Goal: Information Seeking & Learning: Learn about a topic

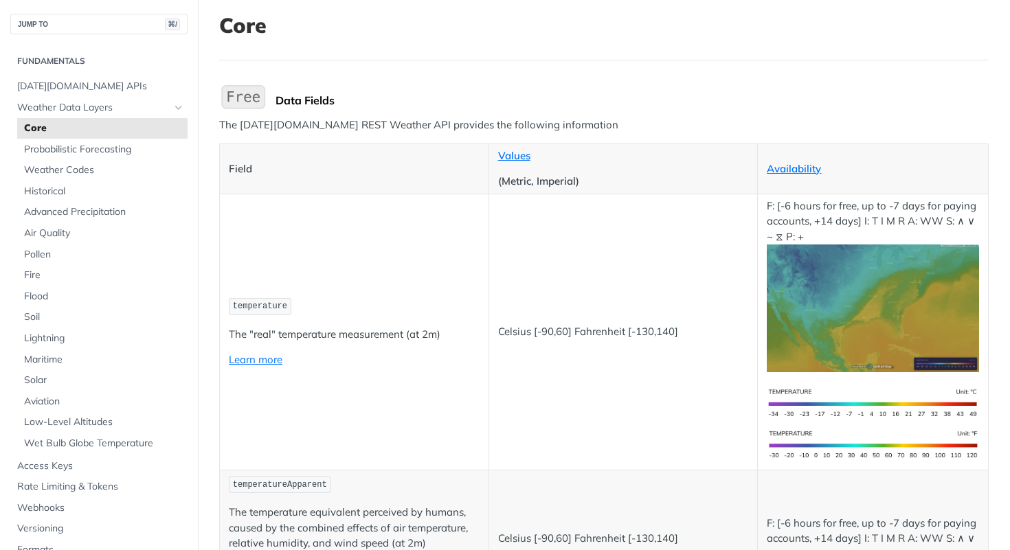
scroll to position [85, 0]
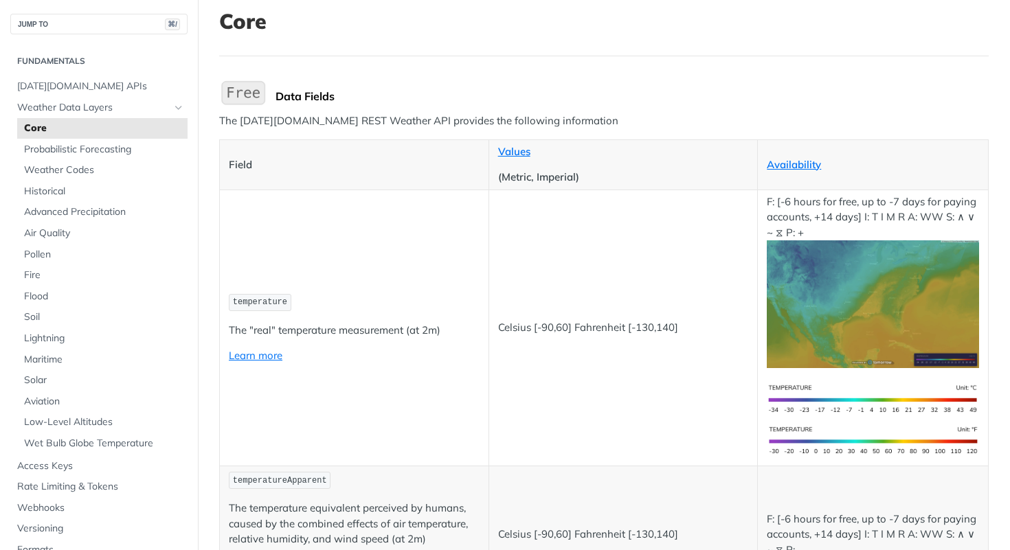
click at [507, 313] on td "Celsius [-90,60] Fahrenheit [-130,140]" at bounding box center [622, 328] width 269 height 276
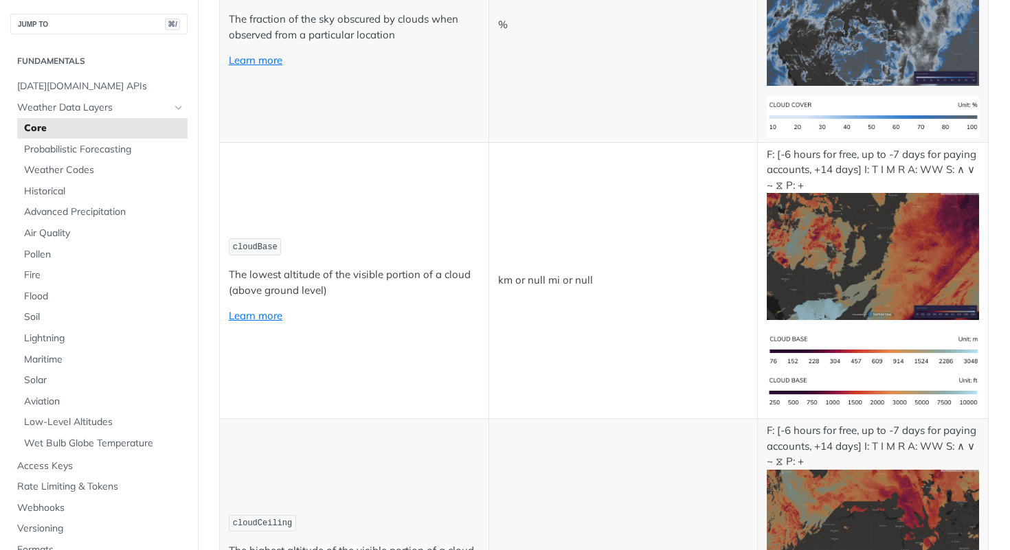
scroll to position [4926, 0]
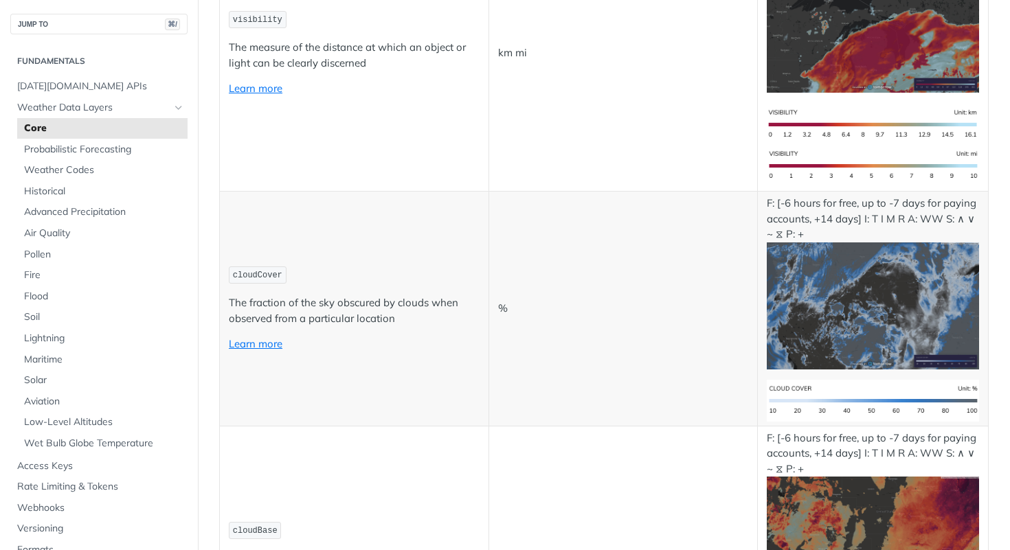
click at [514, 284] on td "%" at bounding box center [622, 309] width 269 height 235
click at [367, 337] on p "Learn more" at bounding box center [354, 345] width 251 height 16
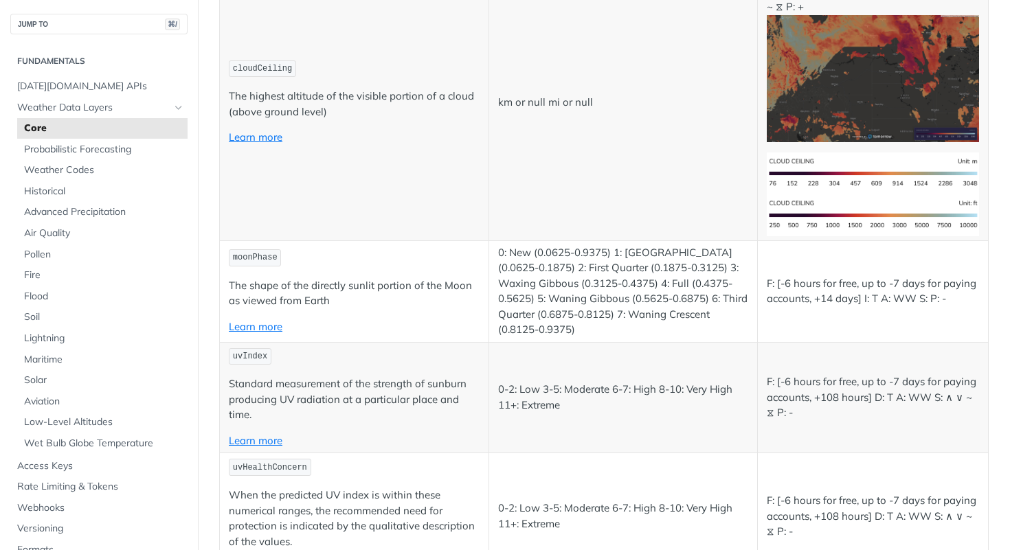
scroll to position [5671, 0]
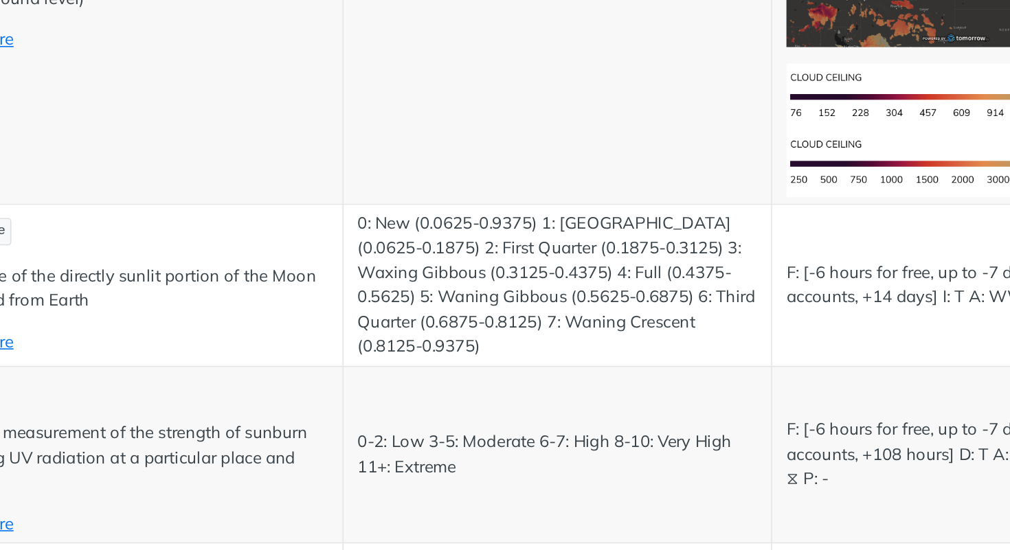
click at [633, 327] on p "0: New (0.0625-0.9375) 1: [GEOGRAPHIC_DATA] (0.0625-0.1875) 2: First Quarter (0…" at bounding box center [623, 284] width 251 height 93
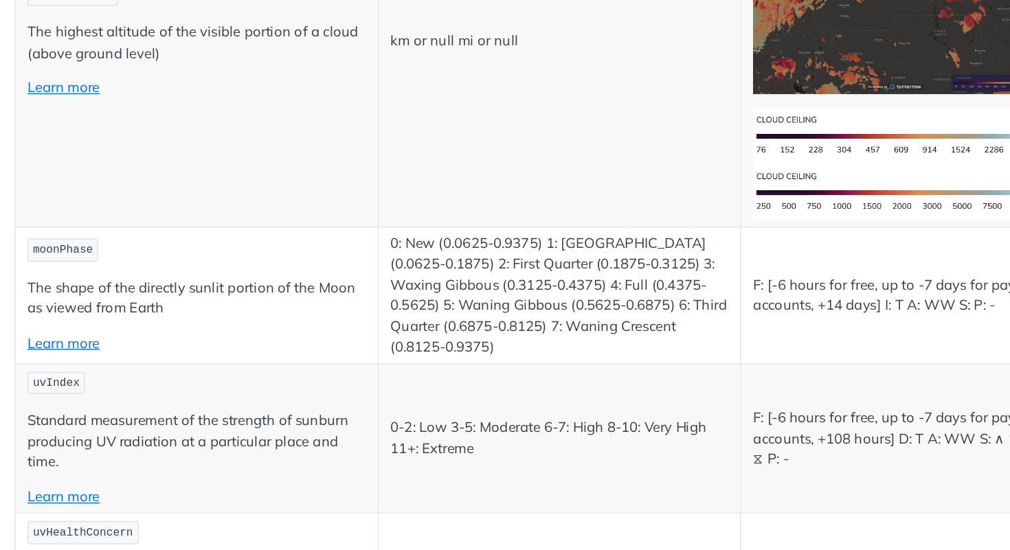
click at [247, 253] on span "moonPhase" at bounding box center [255, 251] width 45 height 10
copy span "moonPhase"
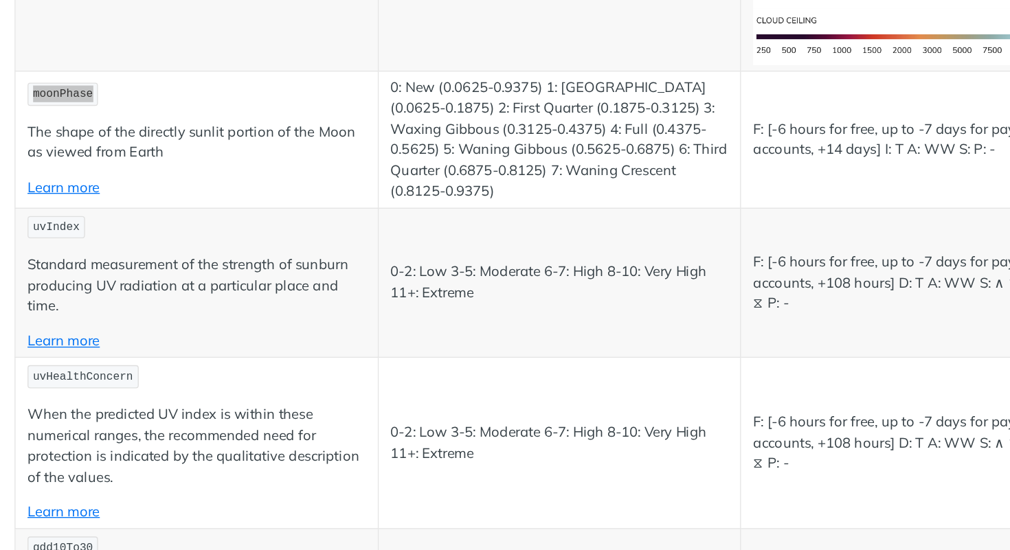
scroll to position [5803, 0]
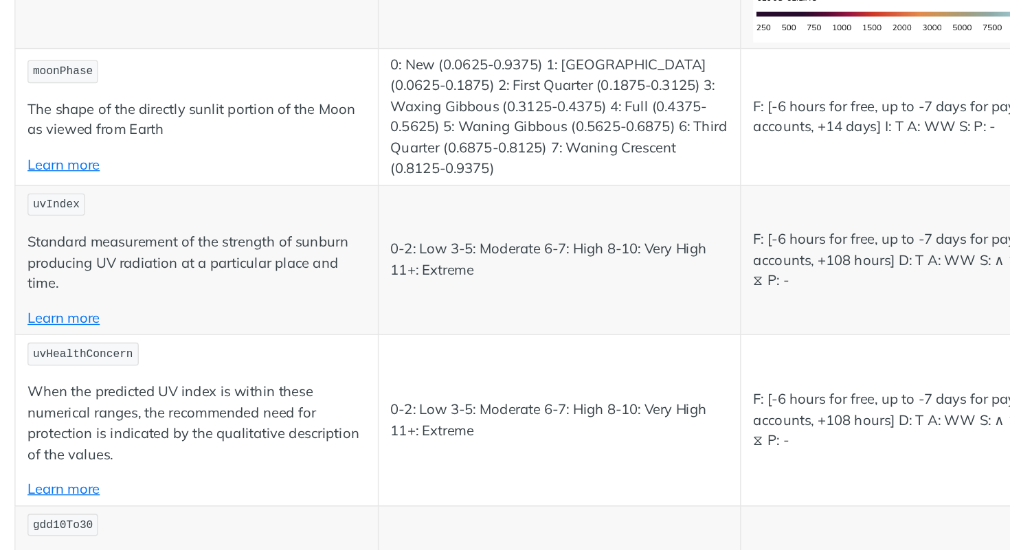
click at [560, 350] on td "0-2: Low 3-5: Moderate 6-7: High 8-10: Very High 11+: Extreme" at bounding box center [622, 377] width 269 height 126
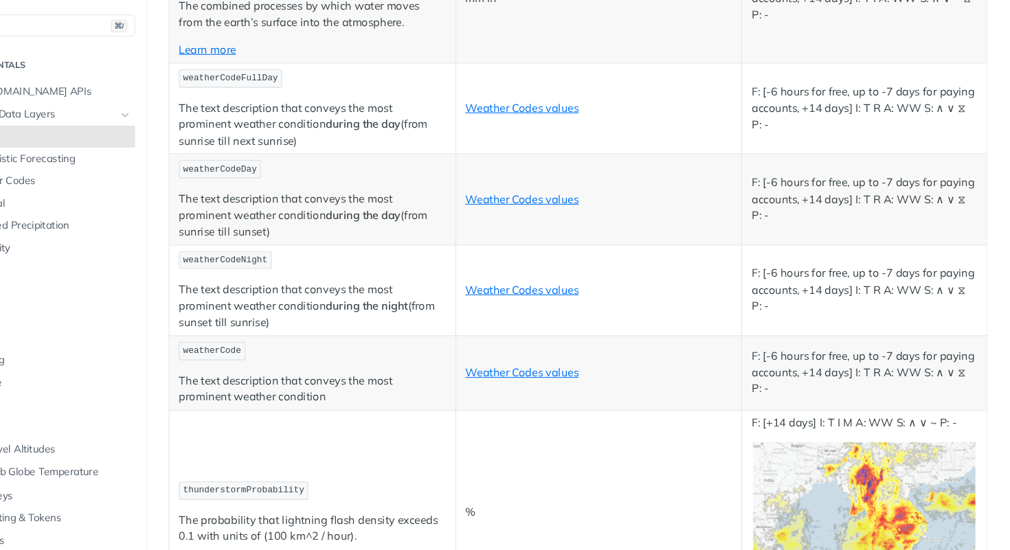
scroll to position [6737, 0]
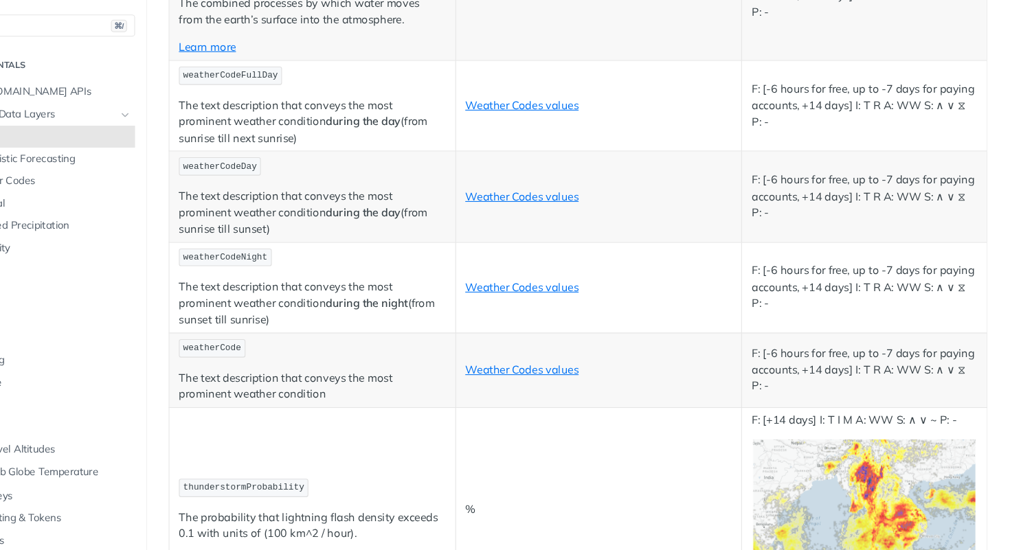
click at [512, 398] on td "%" at bounding box center [622, 479] width 269 height 192
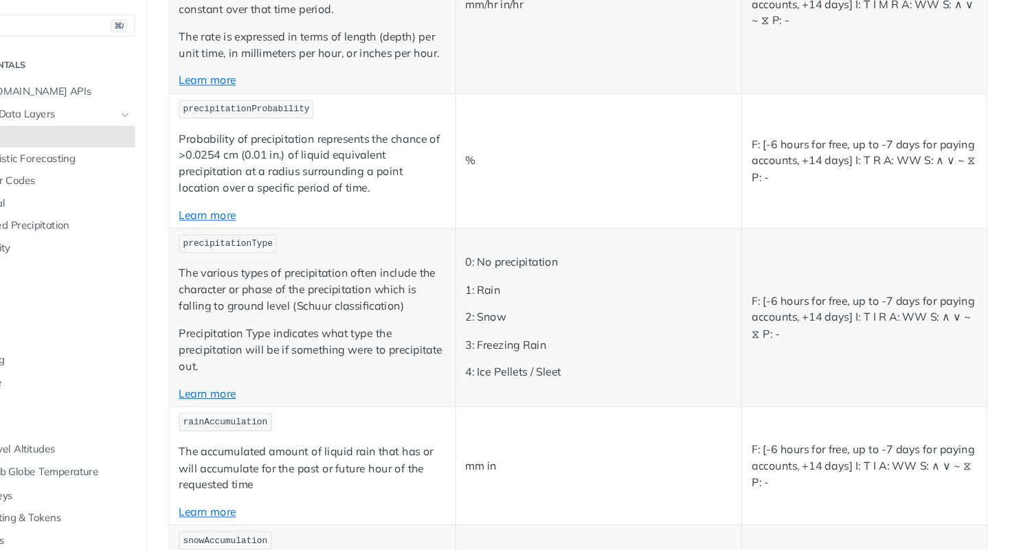
scroll to position [3313, 0]
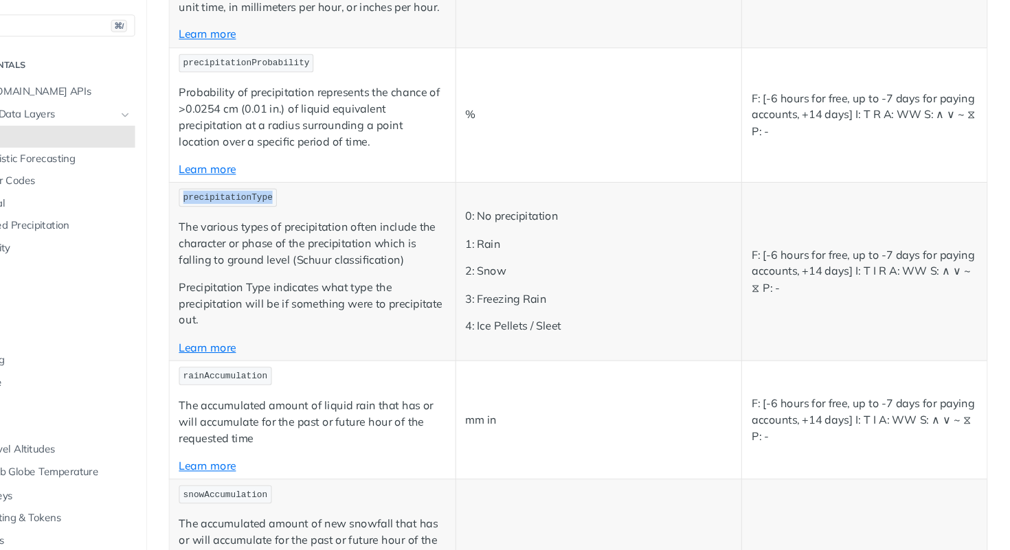
drag, startPoint x: 315, startPoint y: 188, endPoint x: 232, endPoint y: 188, distance: 83.1
click at [233, 188] on span "precipitationType" at bounding box center [275, 186] width 84 height 10
copy span "precipitationType"
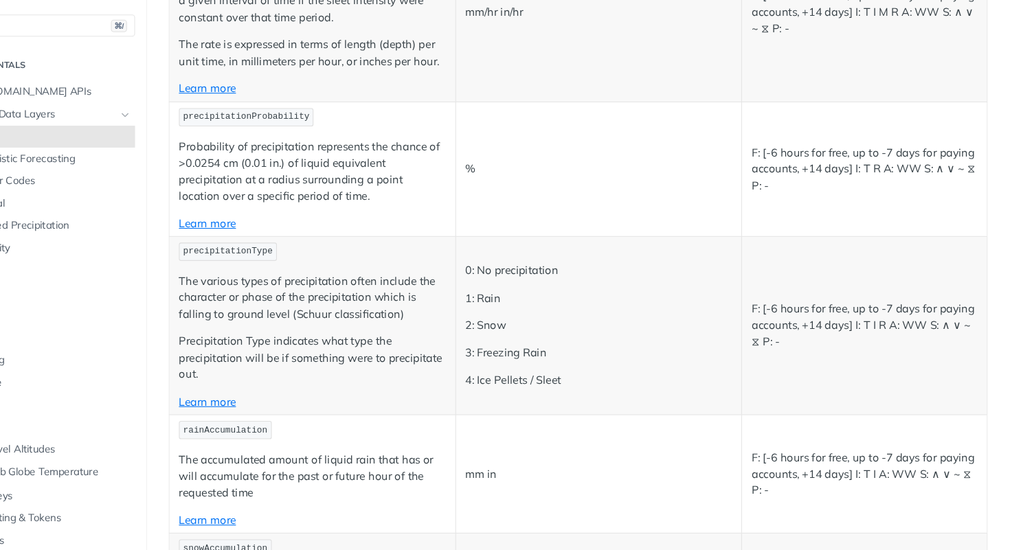
scroll to position [5745, 0]
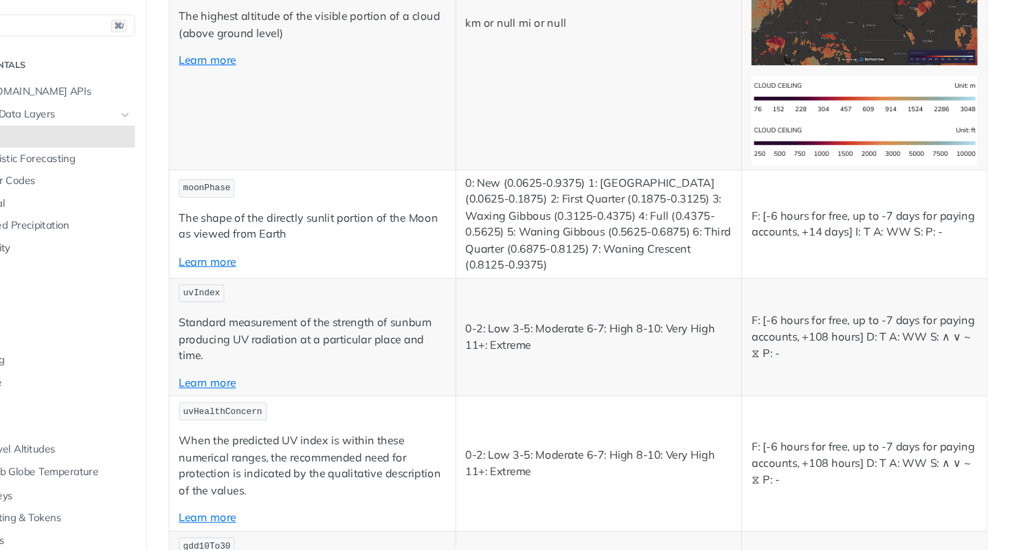
click at [584, 301] on p "0-2: Low 3-5: Moderate 6-7: High 8-10: Very High 11+: Extreme" at bounding box center [623, 316] width 251 height 31
click at [584, 308] on p "0-2: Low 3-5: Moderate 6-7: High 8-10: Very High 11+: Extreme" at bounding box center [623, 316] width 251 height 31
copy p "Moderate"
drag, startPoint x: 686, startPoint y: 312, endPoint x: 733, endPoint y: 312, distance: 46.7
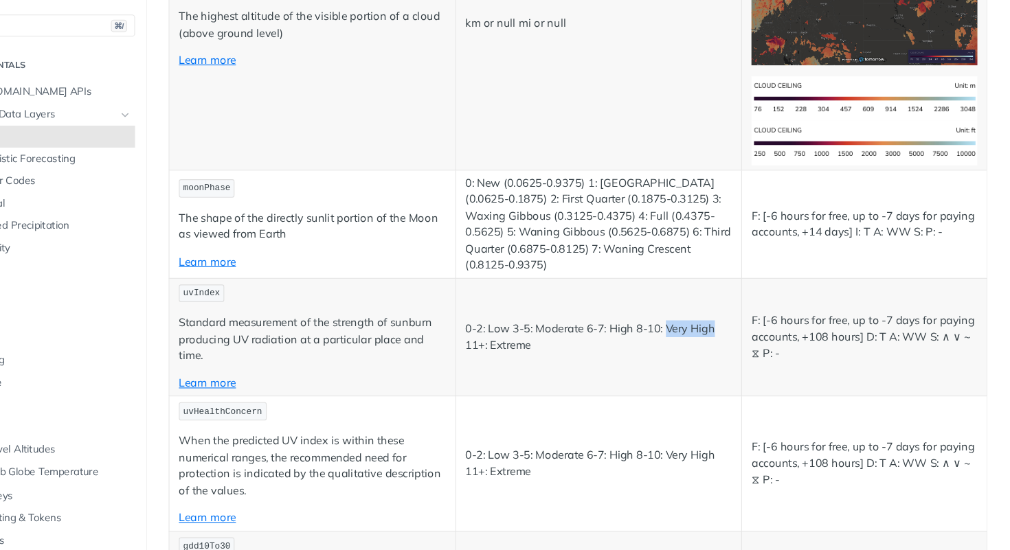
click at [733, 312] on p "0-2: Low 3-5: Moderate 6-7: High 8-10: Very High 11+: Extreme" at bounding box center [623, 316] width 251 height 31
copy p "Very High"
click at [530, 322] on p "0-2: Low 3-5: Moderate 6-7: High 8-10: Very High 11+: Extreme" at bounding box center [623, 316] width 251 height 31
copy p "Extreme"
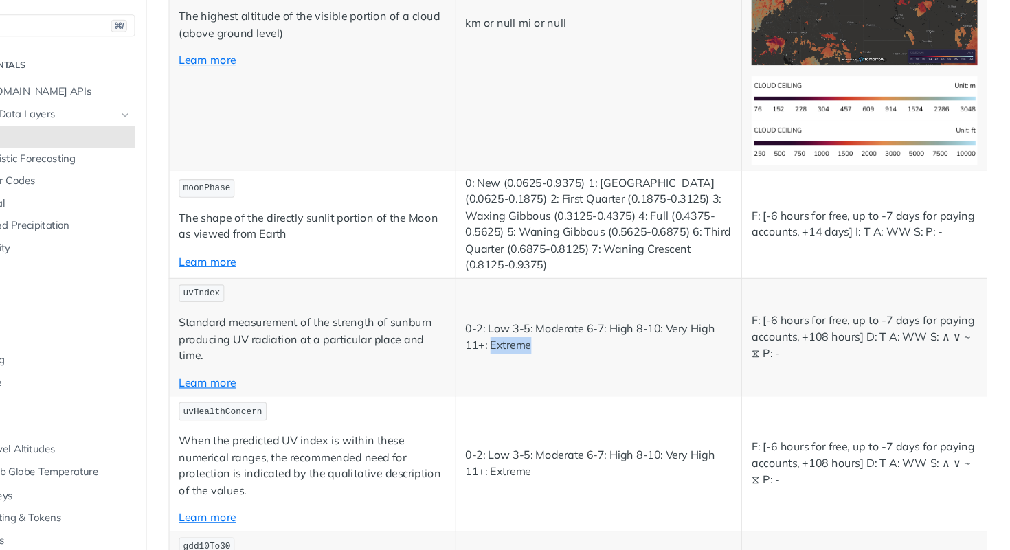
click at [624, 332] on td "0-2: Low 3-5: Moderate 6-7: High 8-10: Very High 11+: Extreme" at bounding box center [622, 316] width 269 height 111
drag, startPoint x: 629, startPoint y: 305, endPoint x: 613, endPoint y: 305, distance: 16.5
click at [613, 305] on p "0-2: Low 3-5: Moderate 6-7: High 8-10: Very High 11+: Extreme" at bounding box center [623, 316] width 251 height 31
click at [630, 348] on td "0-2: Low 3-5: Moderate 6-7: High 8-10: Very High 11+: Extreme" at bounding box center [622, 316] width 269 height 111
click at [462, 309] on p "Standard measurement of the strength of sunburn producing UV radiation at a par…" at bounding box center [354, 318] width 251 height 47
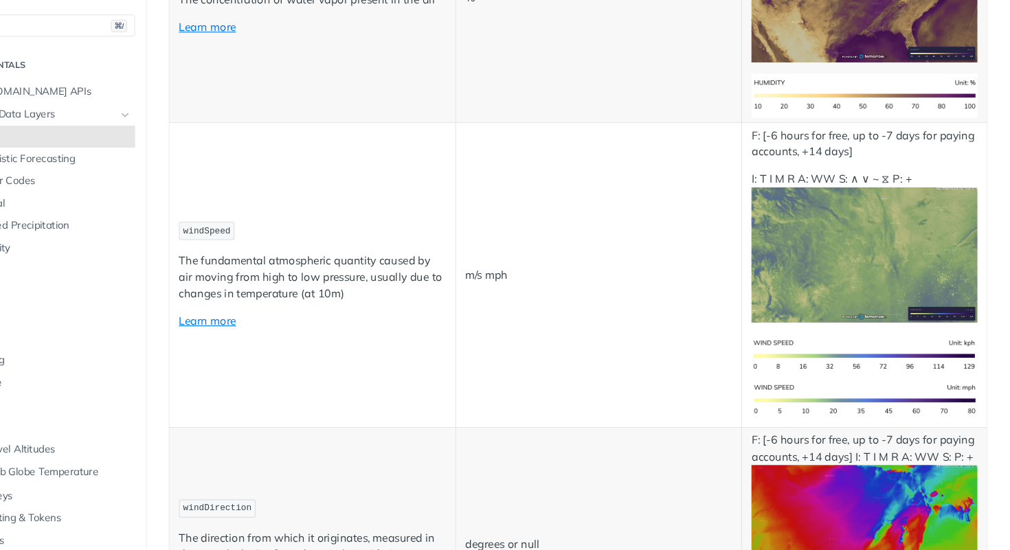
scroll to position [2265, 0]
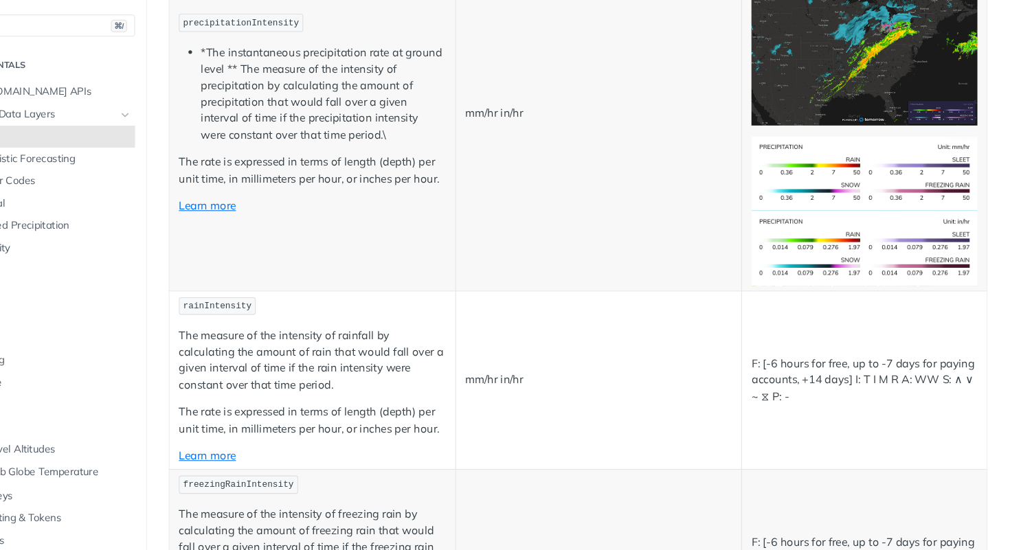
click at [558, 280] on td "mm/hr in/hr" at bounding box center [622, 357] width 269 height 168
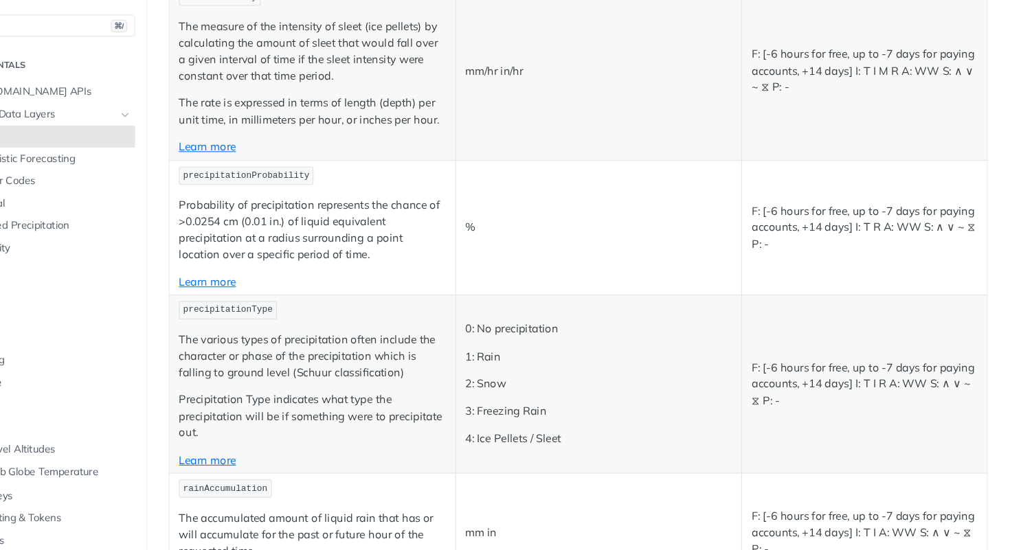
scroll to position [3307, 0]
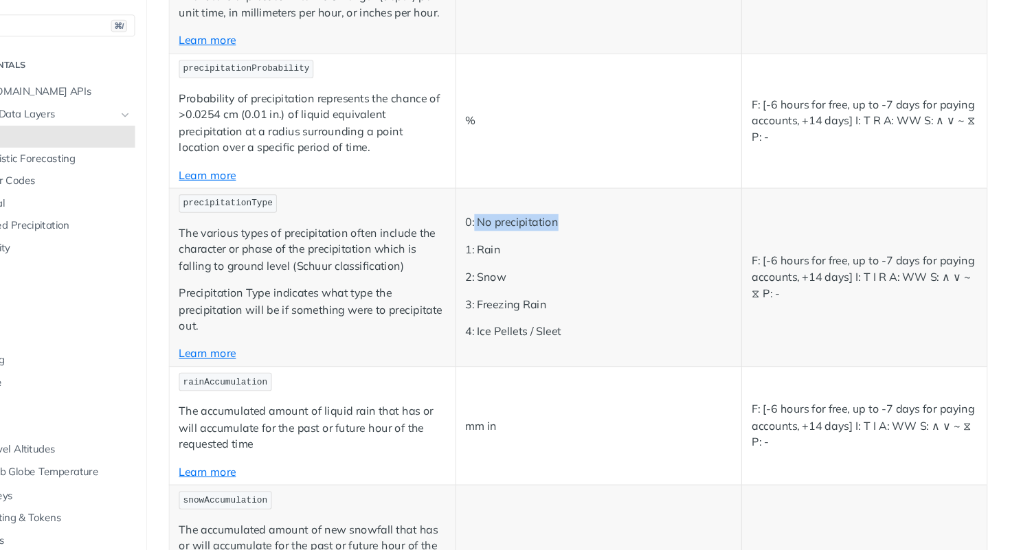
drag, startPoint x: 588, startPoint y: 212, endPoint x: 508, endPoint y: 212, distance: 80.4
click at [508, 212] on p "0: No precipitation" at bounding box center [623, 209] width 251 height 16
copy p "No precipitation"
click at [523, 236] on p "1: Rain" at bounding box center [623, 235] width 251 height 16
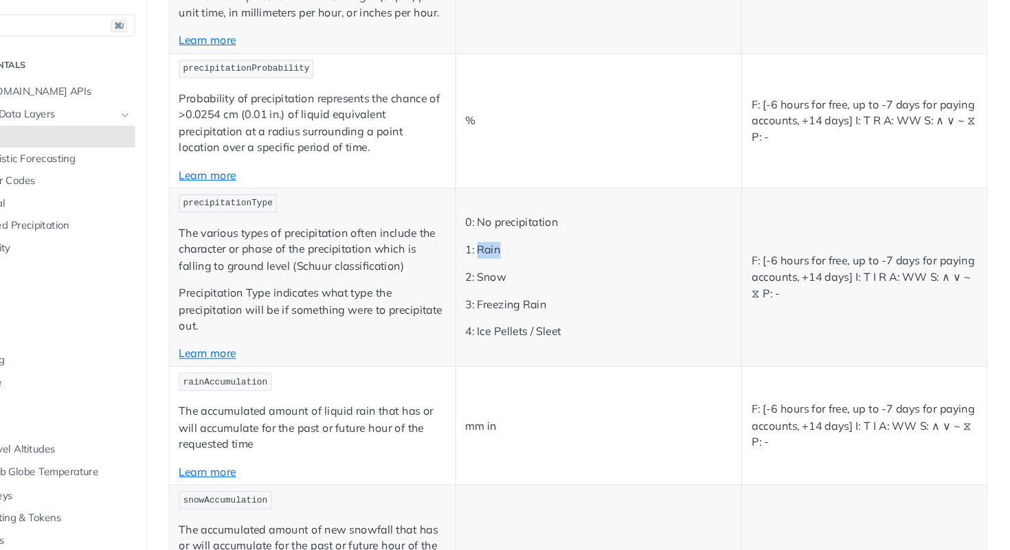
copy p "Rain"
click at [523, 264] on p "2: Snow" at bounding box center [623, 261] width 251 height 16
copy p "Snow"
click at [527, 289] on p "3: Freezing Rain" at bounding box center [623, 287] width 251 height 16
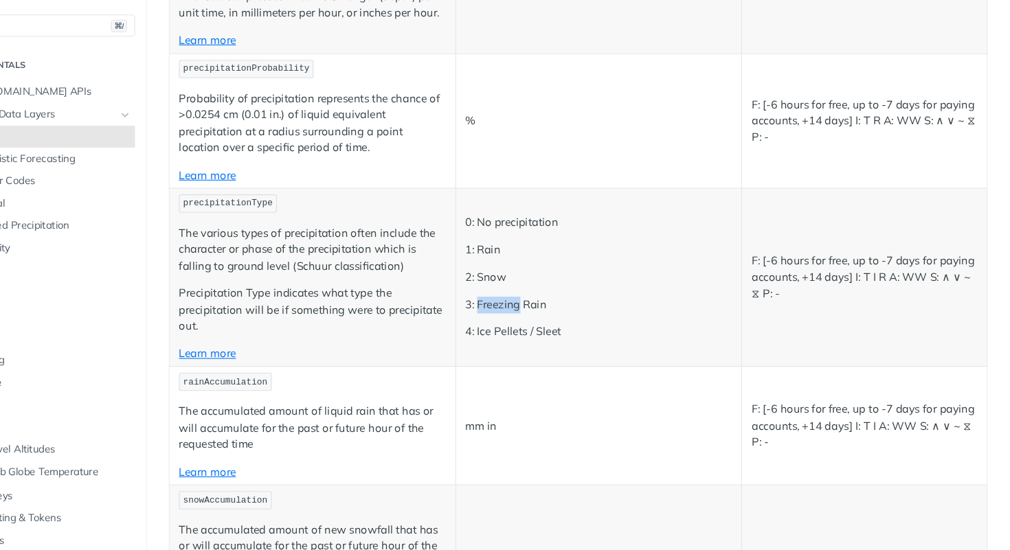
click at [527, 289] on p "3: Freezing Rain" at bounding box center [623, 287] width 251 height 16
copy p "Freezing"
drag, startPoint x: 587, startPoint y: 310, endPoint x: 508, endPoint y: 313, distance: 78.3
click at [508, 313] on p "4: Ice Pellets / Sleet" at bounding box center [623, 312] width 251 height 16
copy p "Ice Pellets / Sleet"
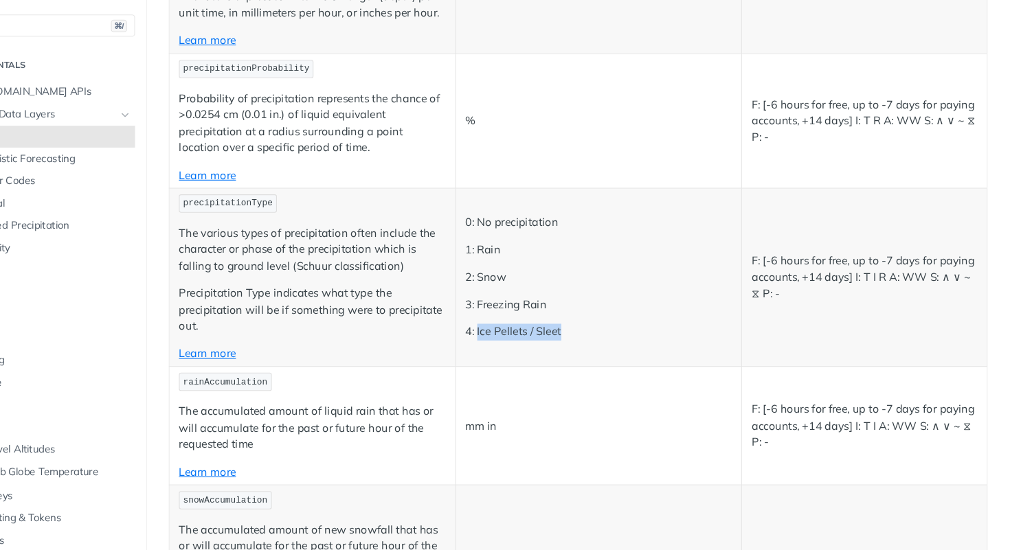
click at [685, 311] on p "4: Ice Pellets / Sleet" at bounding box center [623, 312] width 251 height 16
click at [315, 198] on code "precipitationType" at bounding box center [275, 191] width 92 height 17
click at [308, 193] on span "precipitationType" at bounding box center [275, 191] width 84 height 10
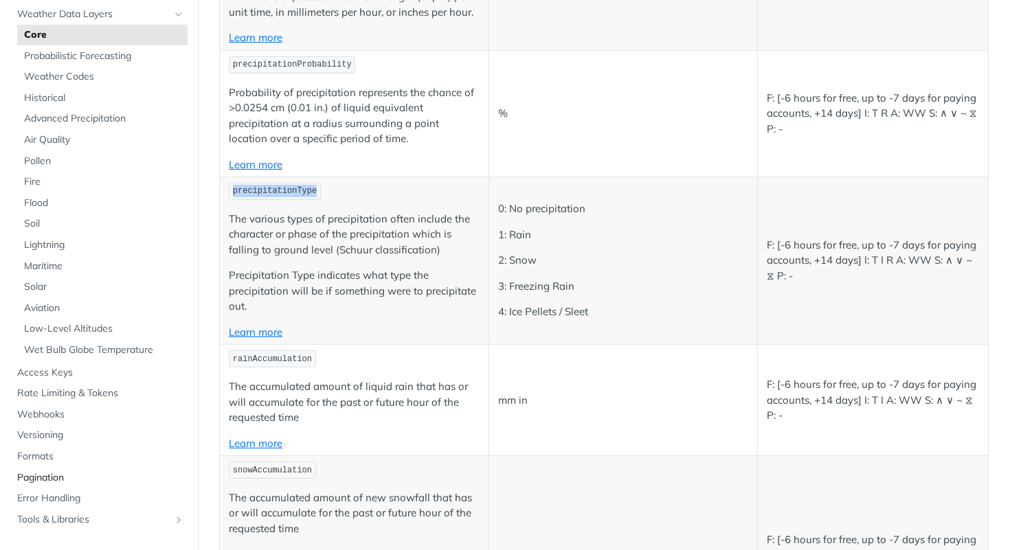
scroll to position [98, 0]
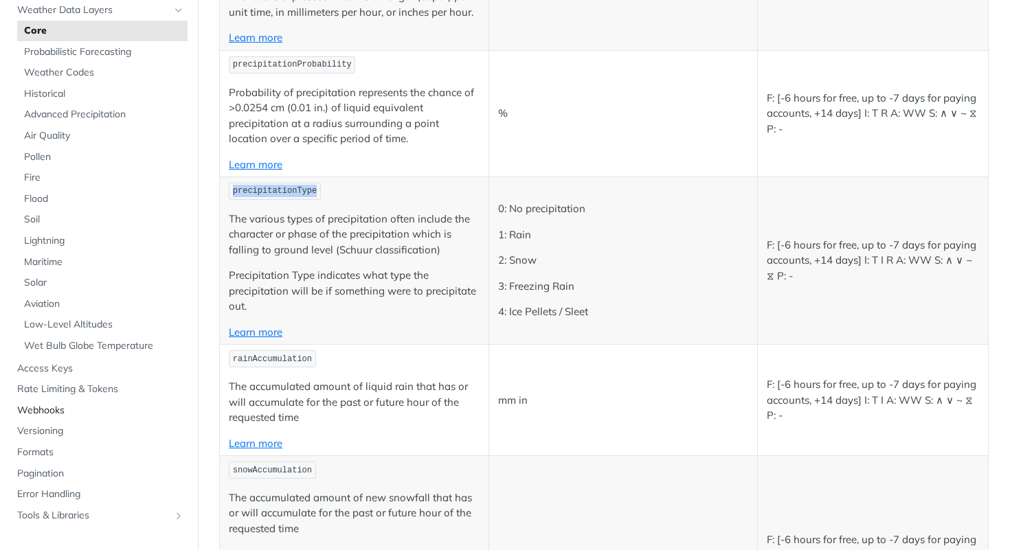
click at [56, 416] on span "Webhooks" at bounding box center [100, 411] width 167 height 14
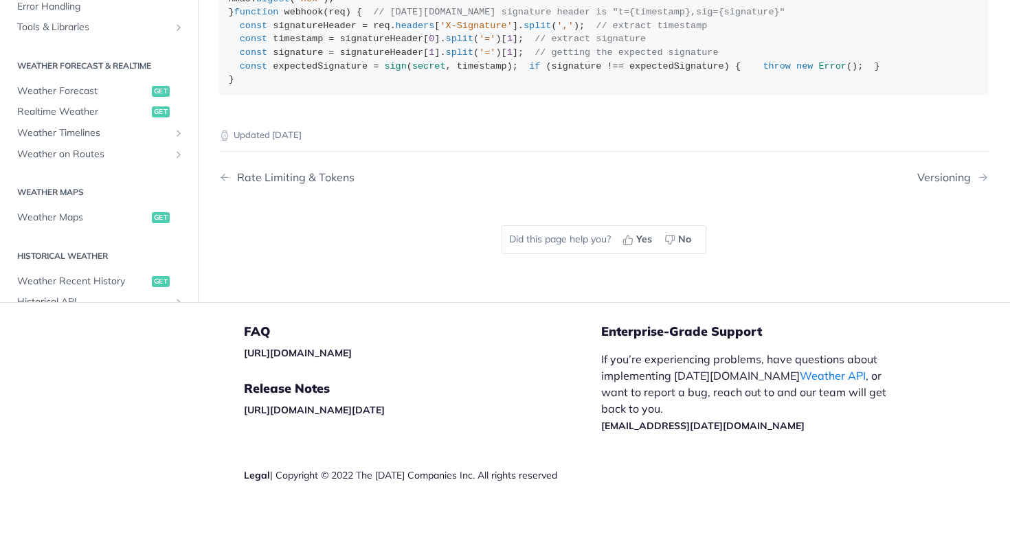
scroll to position [1332, 0]
click at [89, 102] on link "Weather Forecast get" at bounding box center [98, 91] width 177 height 21
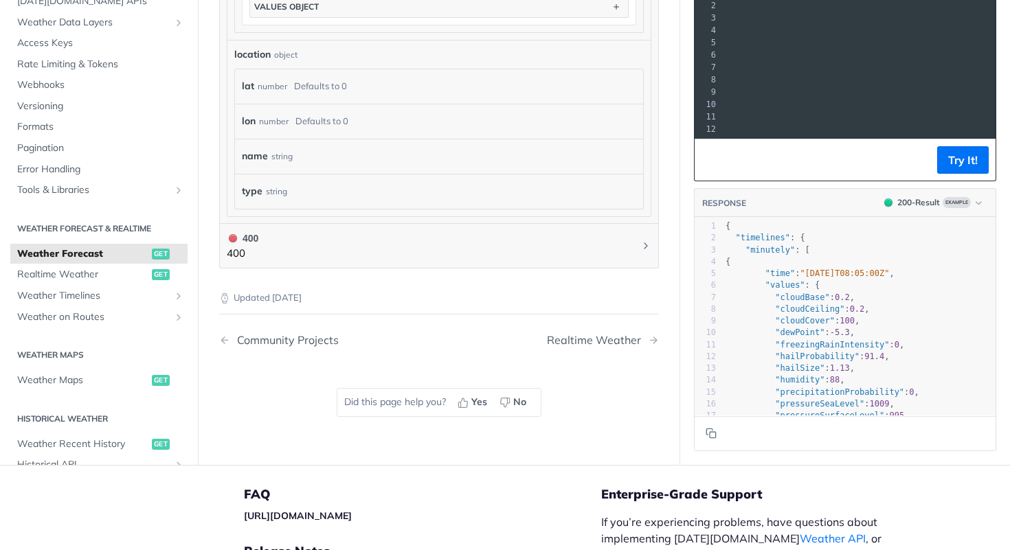
scroll to position [1326, 0]
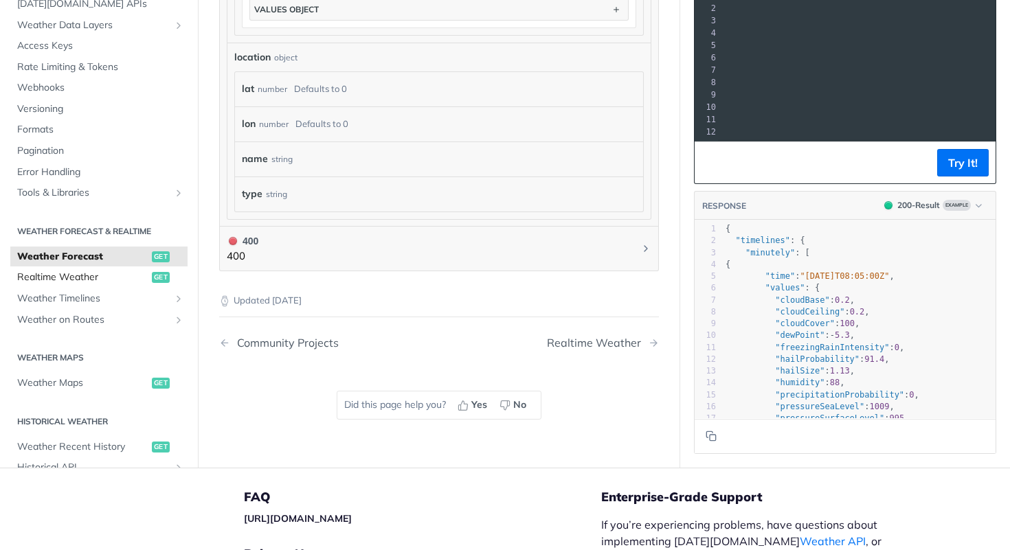
click at [85, 282] on link "Realtime Weather get" at bounding box center [98, 277] width 177 height 21
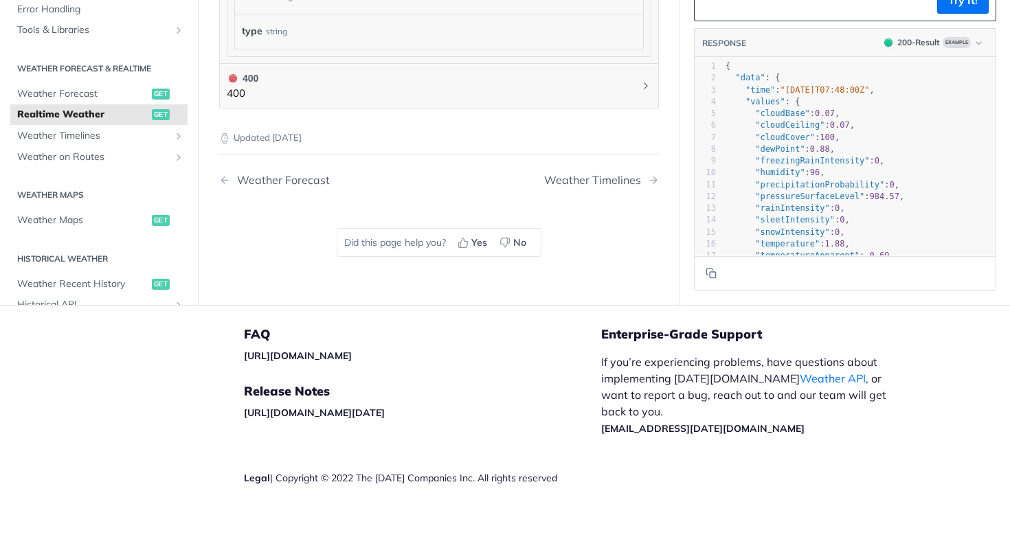
click at [62, 144] on ul "Weather Forecast get Realtime Weather get Weather Timelines Retrieve Timelines …" at bounding box center [98, 125] width 177 height 84
click at [93, 142] on link "Weather Timelines" at bounding box center [98, 136] width 177 height 21
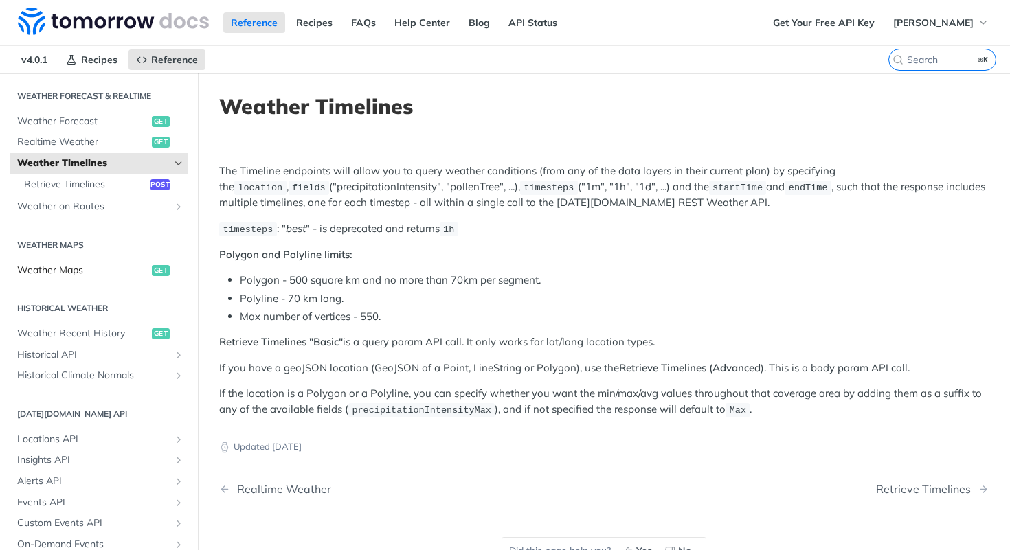
click at [80, 267] on span "Weather Maps" at bounding box center [82, 271] width 131 height 14
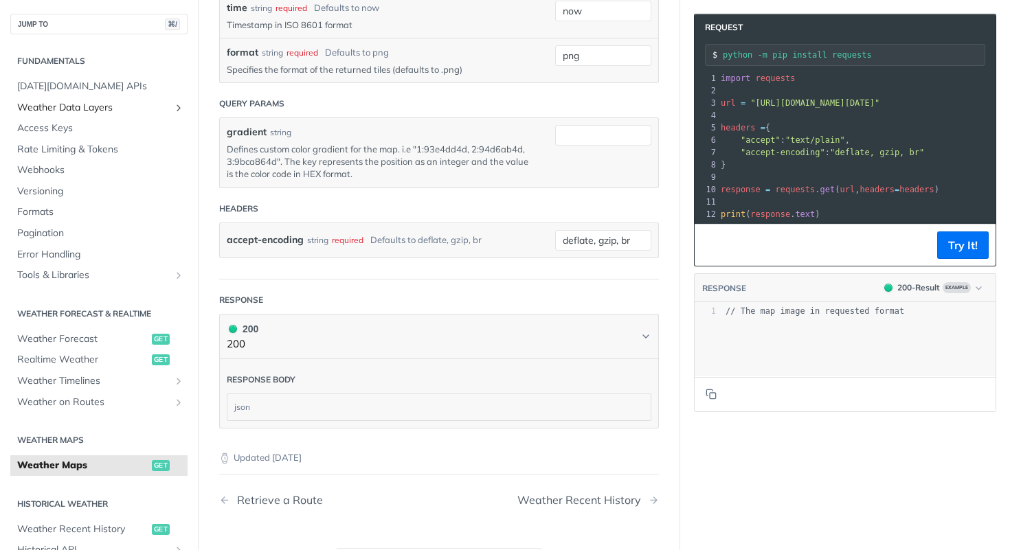
click at [145, 116] on link "Weather Data Layers" at bounding box center [98, 108] width 177 height 21
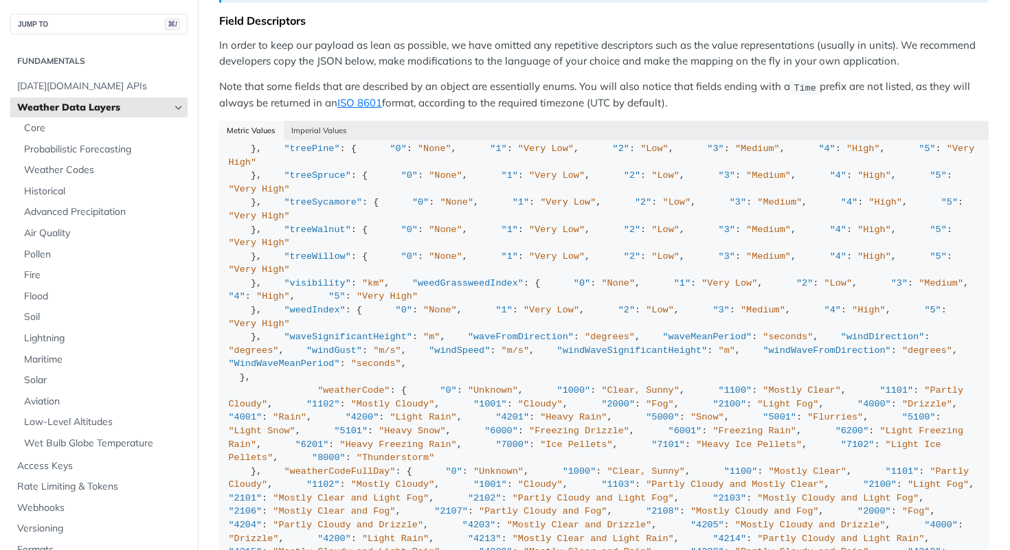
scroll to position [857, 0]
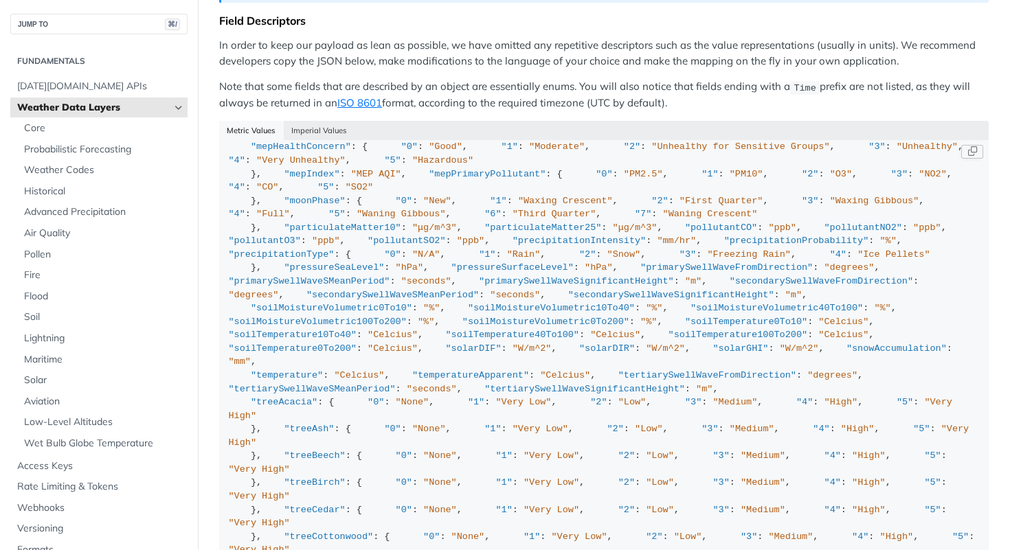
scroll to position [0, 0]
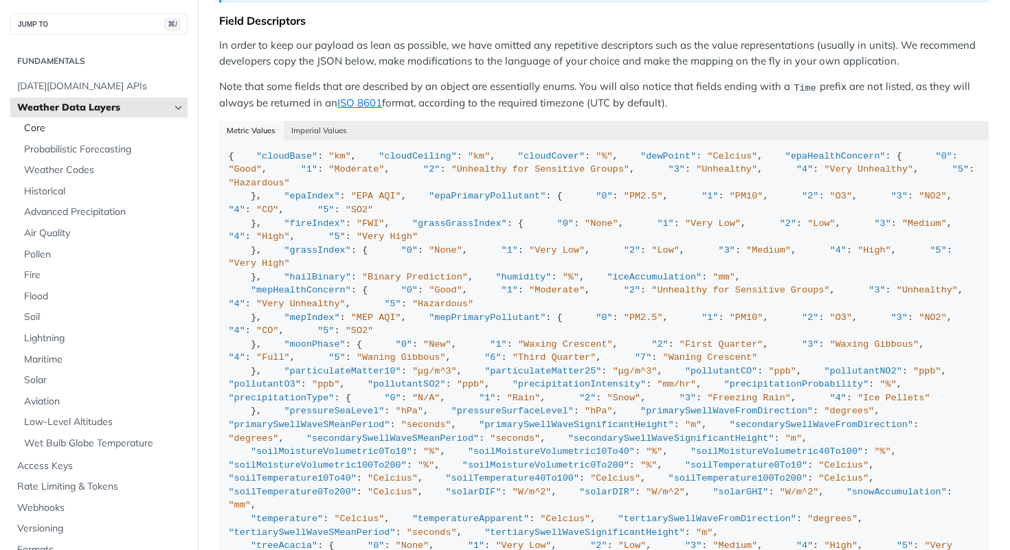
click at [67, 135] on span "Core" at bounding box center [104, 129] width 160 height 14
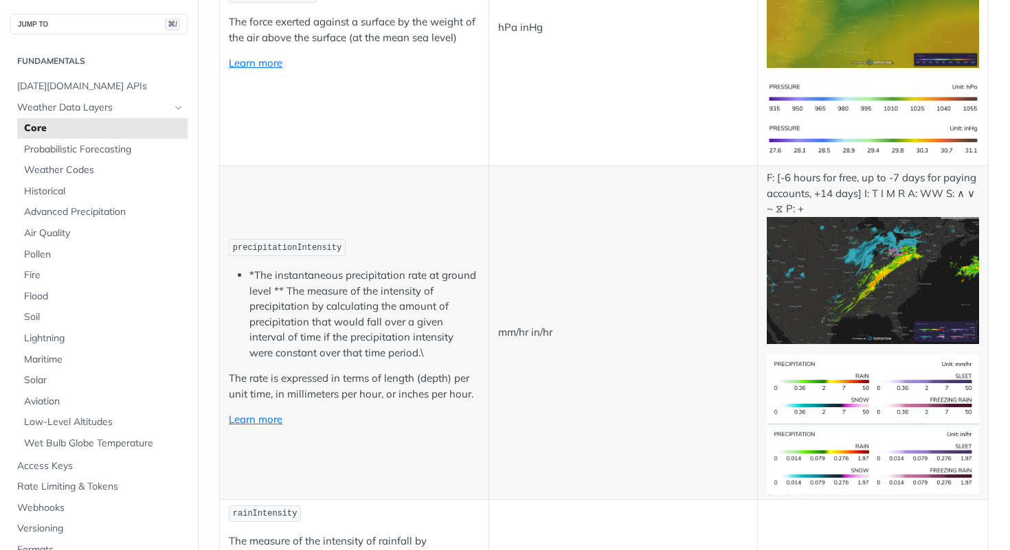
scroll to position [3097, 0]
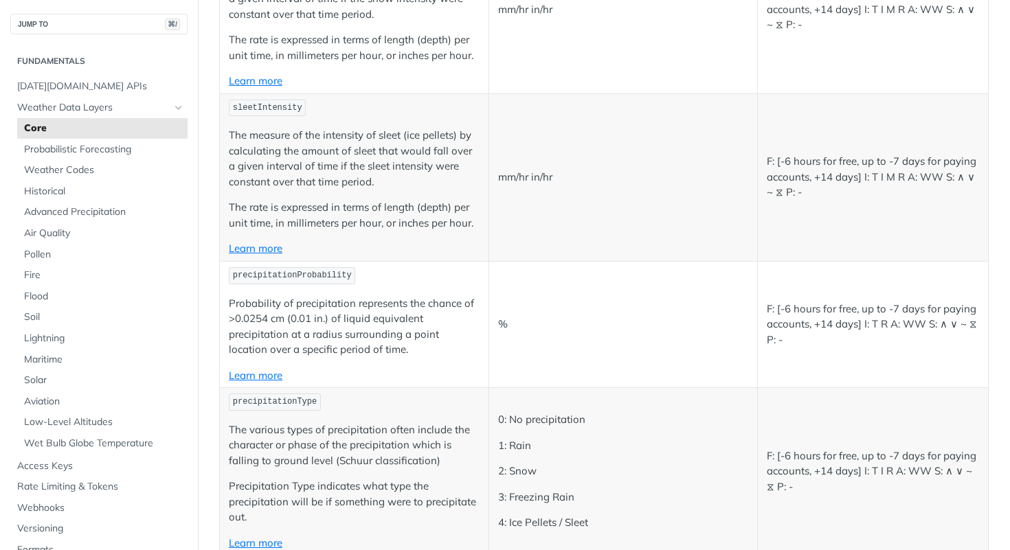
click at [271, 403] on span "precipitationType" at bounding box center [275, 402] width 84 height 10
